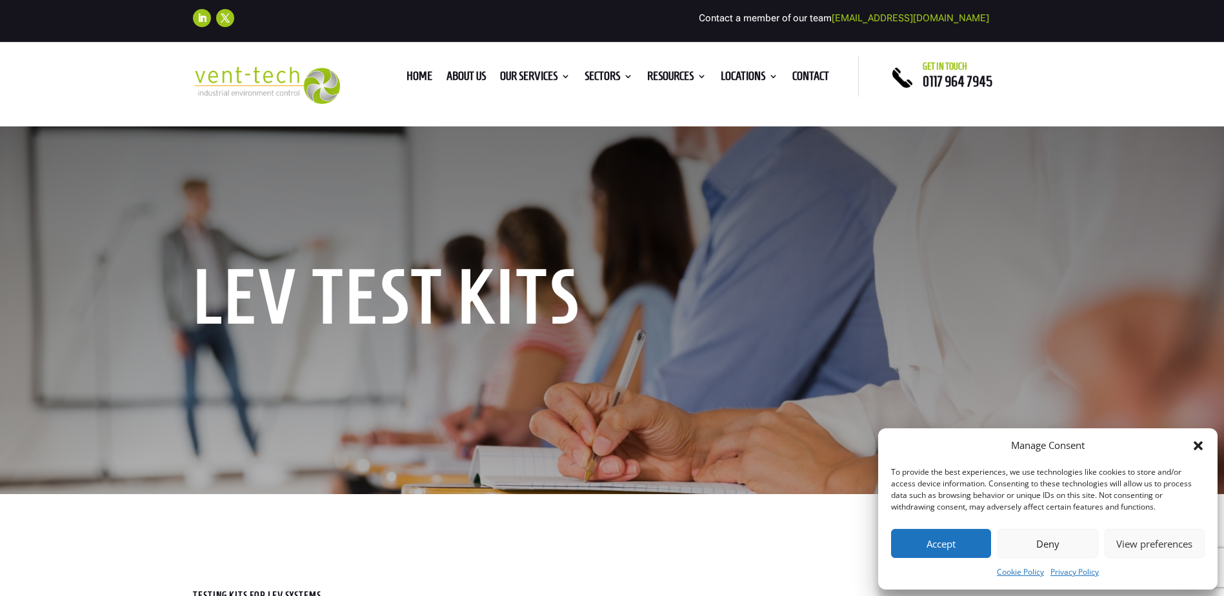
click at [945, 540] on button "Accept" at bounding box center [941, 543] width 100 height 29
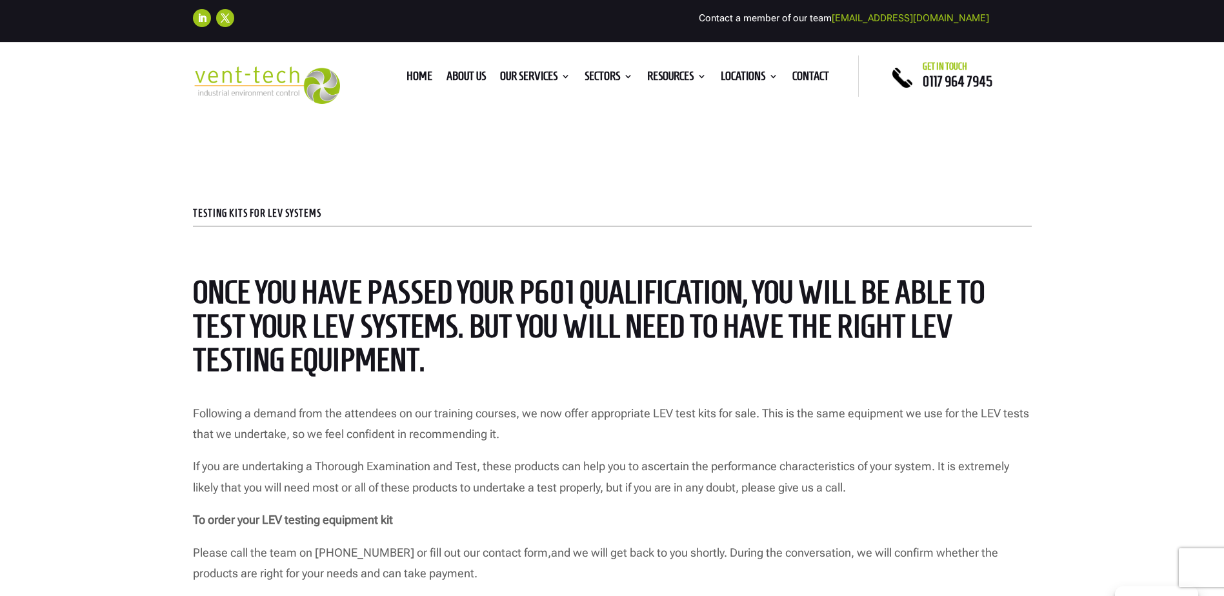
scroll to position [387, 0]
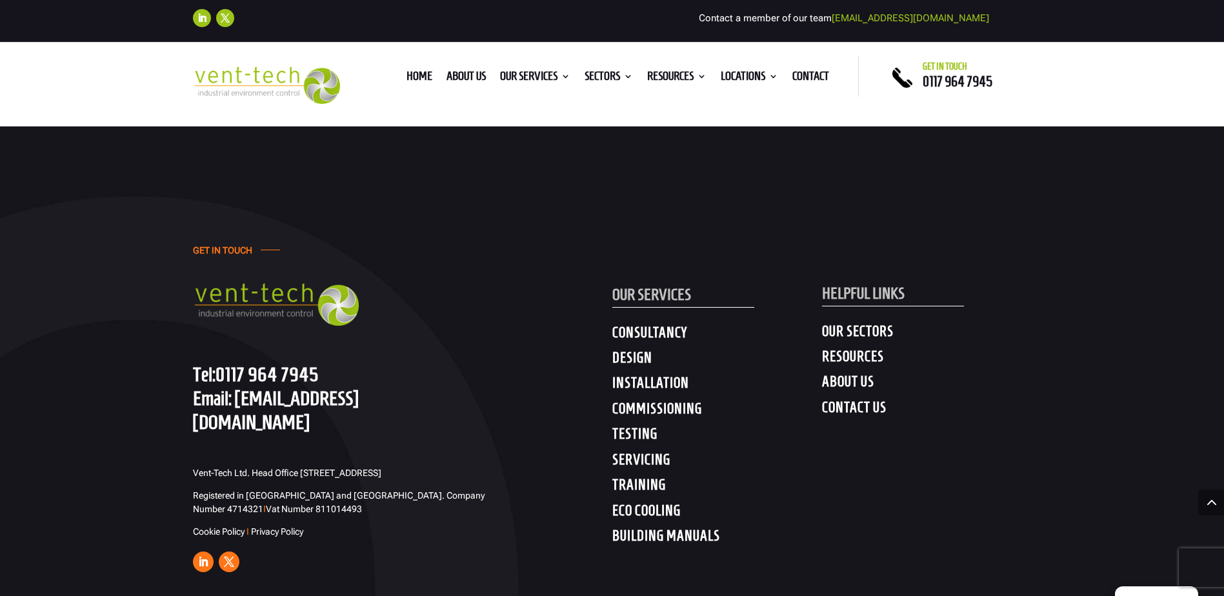
scroll to position [6748, 0]
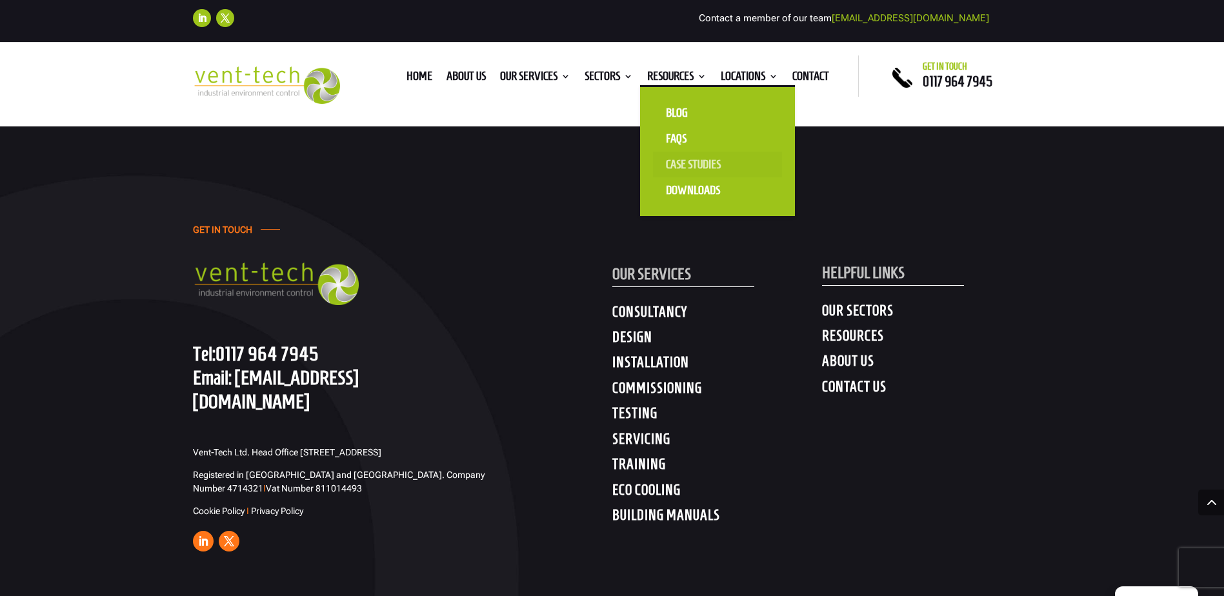
click at [700, 165] on link "Case Studies" at bounding box center [717, 165] width 129 height 26
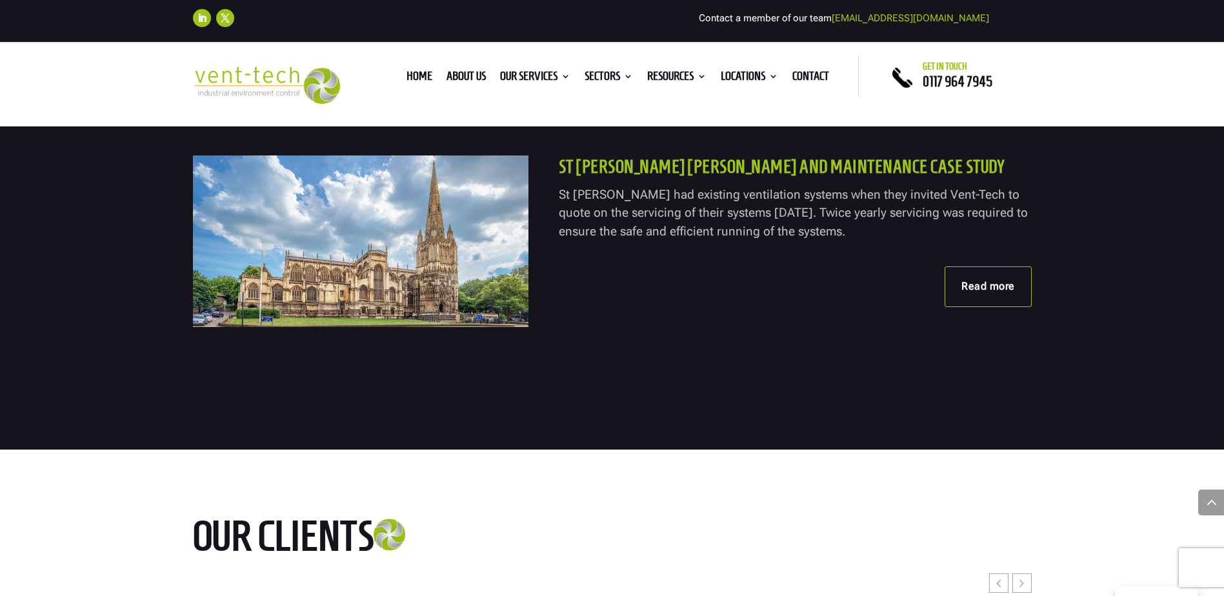
scroll to position [1936, 0]
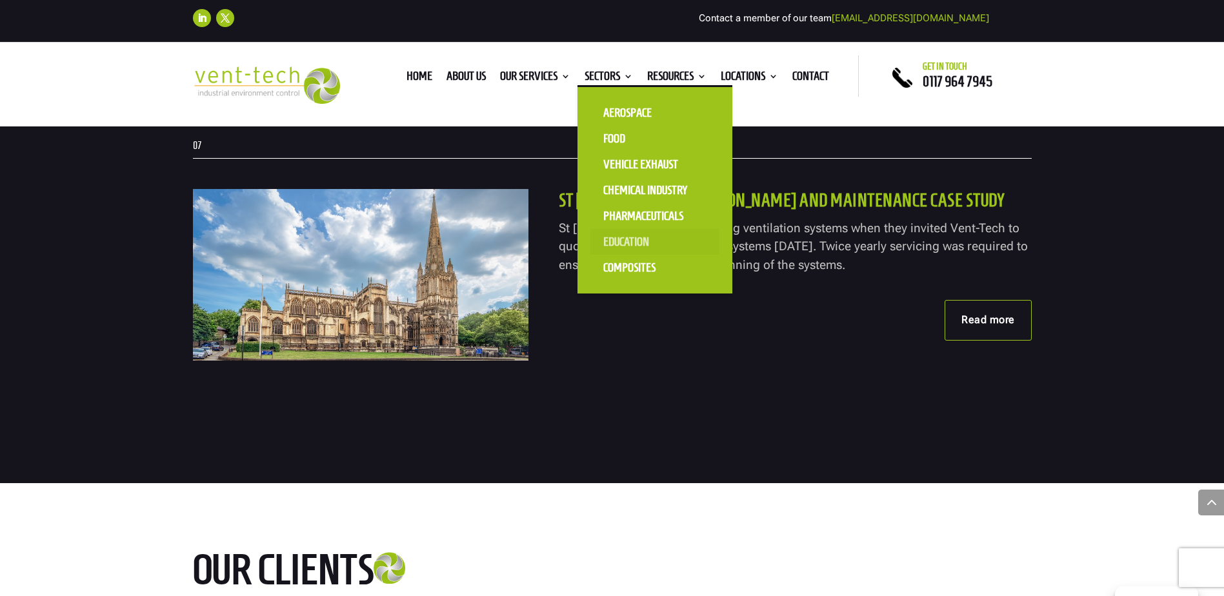
click at [622, 244] on link "Education" at bounding box center [655, 242] width 129 height 26
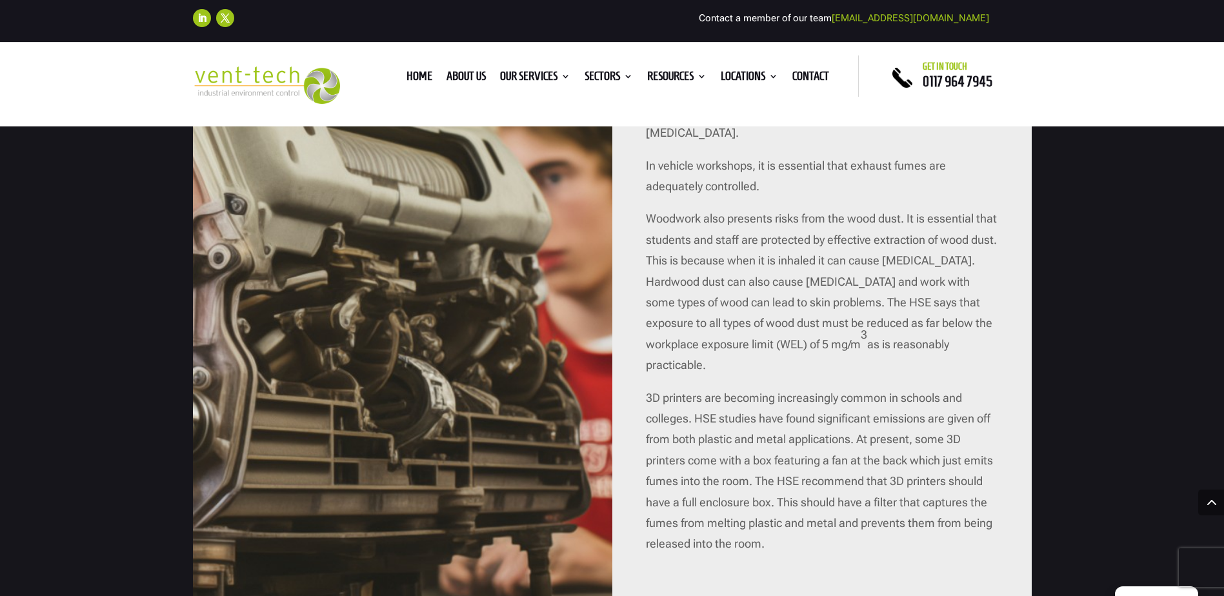
scroll to position [1614, 0]
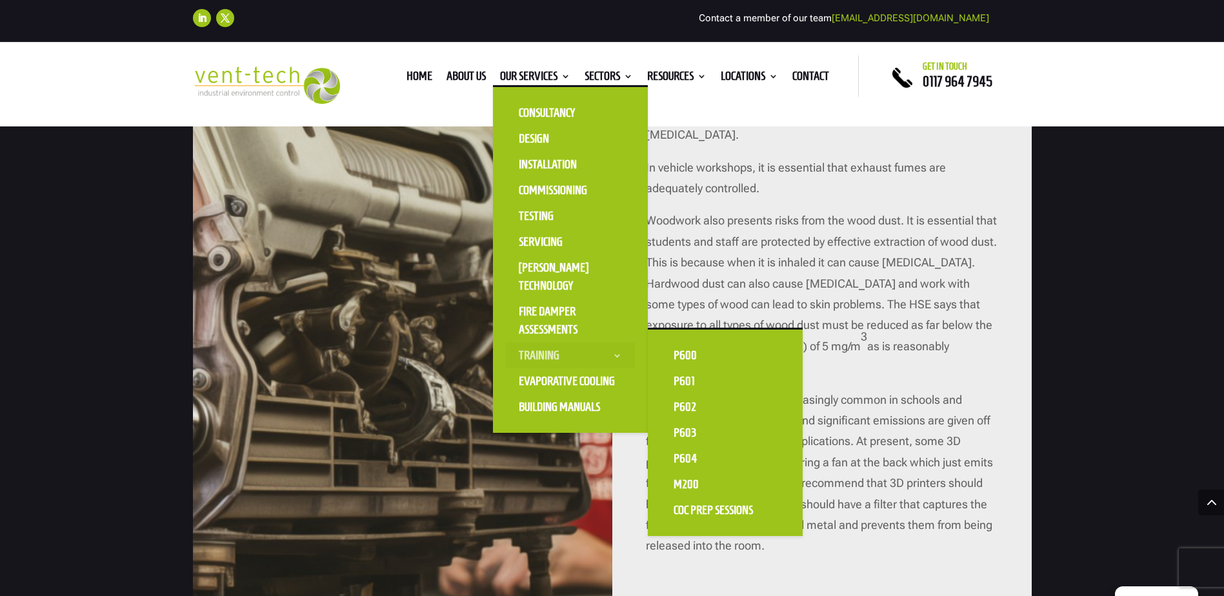
click at [558, 355] on link "Training" at bounding box center [570, 356] width 129 height 26
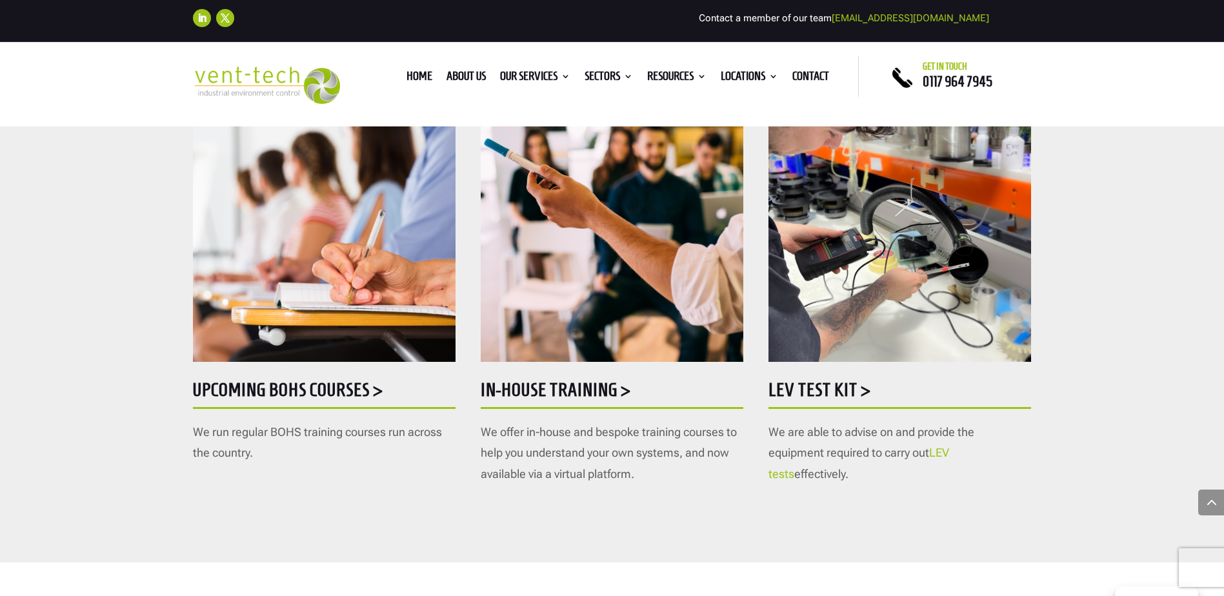
scroll to position [581, 0]
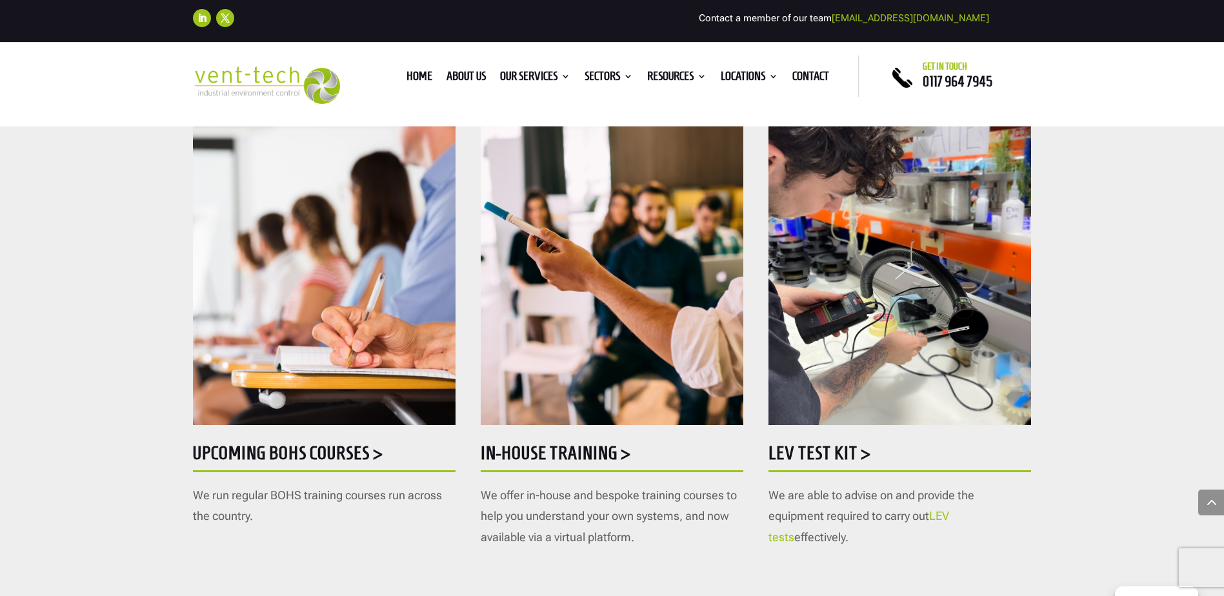
click at [378, 456] on h5 "Upcoming BOHS courses >" at bounding box center [324, 456] width 263 height 25
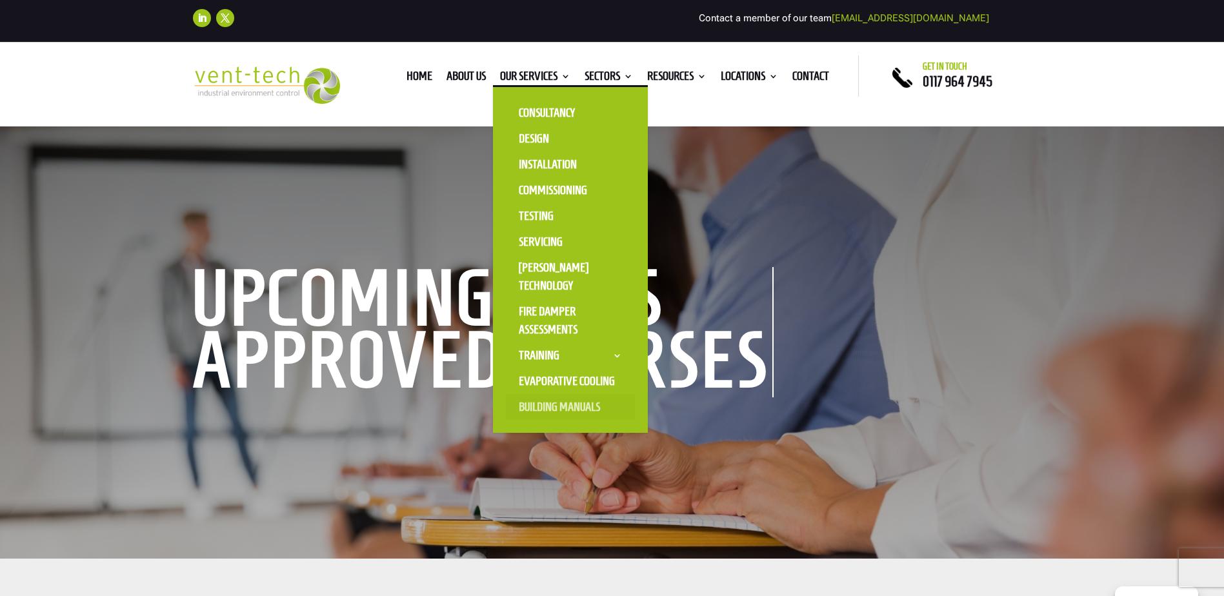
click at [560, 409] on link "Building Manuals" at bounding box center [570, 407] width 129 height 26
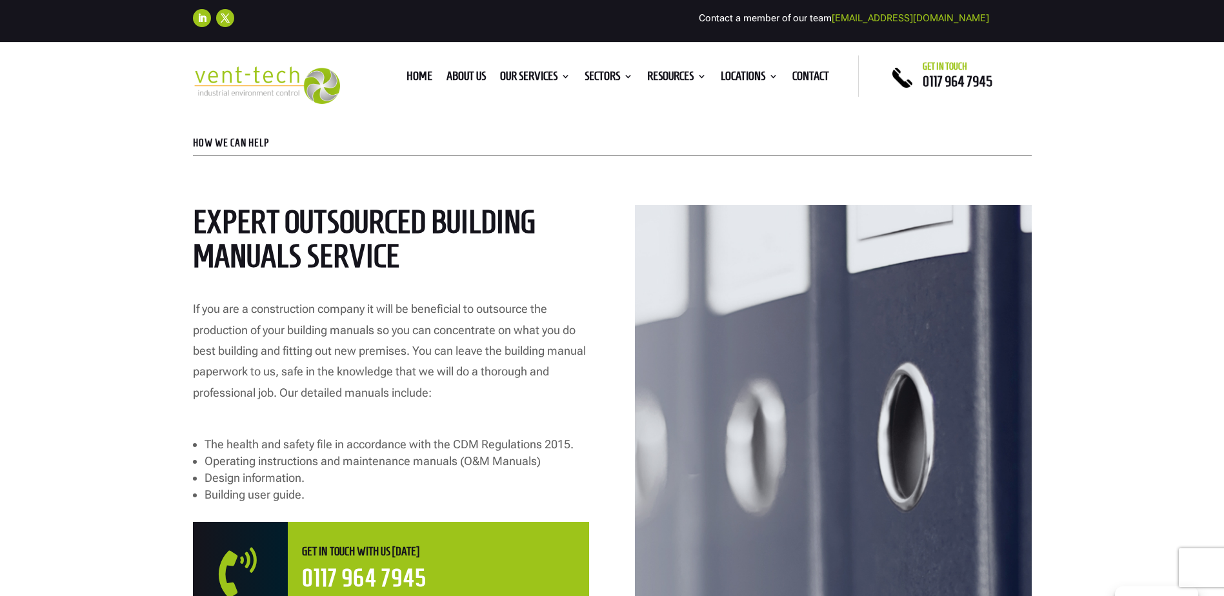
scroll to position [452, 0]
